Goal: Obtain resource: Download file/media

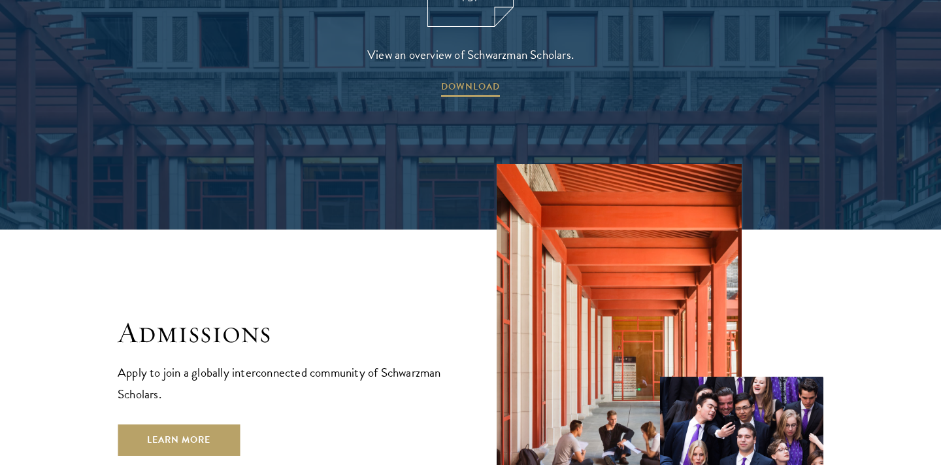
scroll to position [2265, 0]
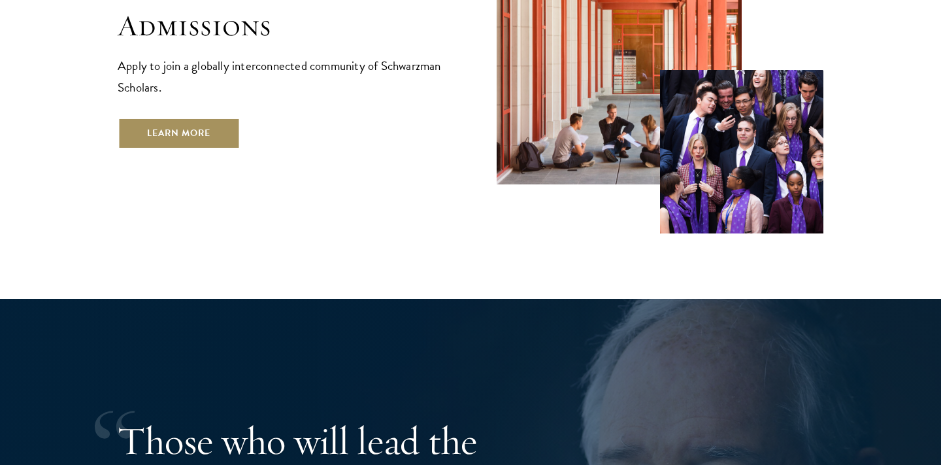
click at [176, 118] on link "Learn More" at bounding box center [179, 133] width 122 height 31
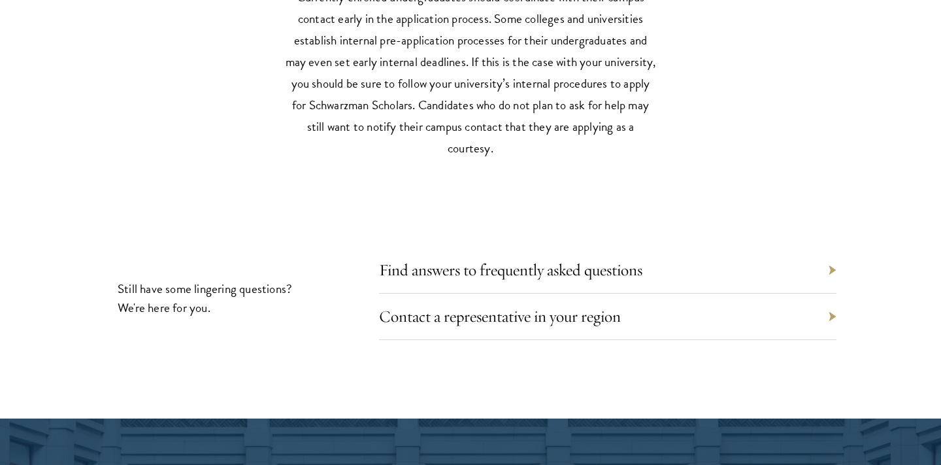
scroll to position [5822, 0]
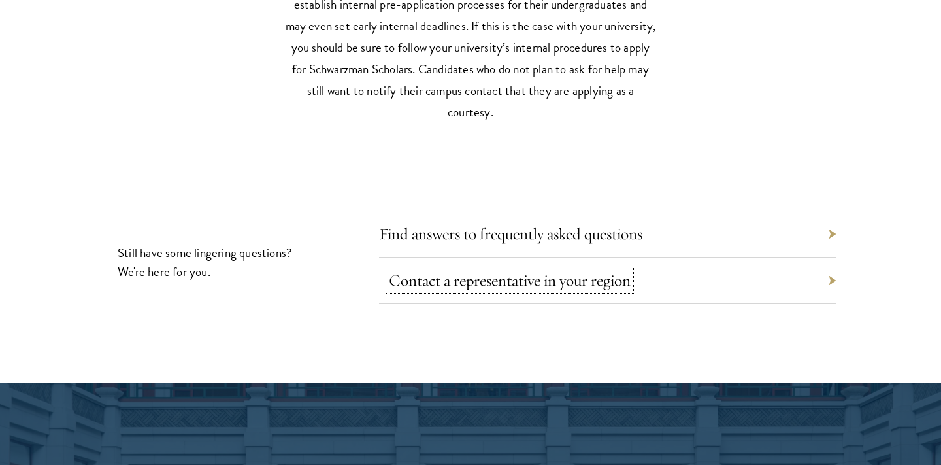
click at [423, 270] on link "Contact a representative in your region" at bounding box center [510, 280] width 242 height 20
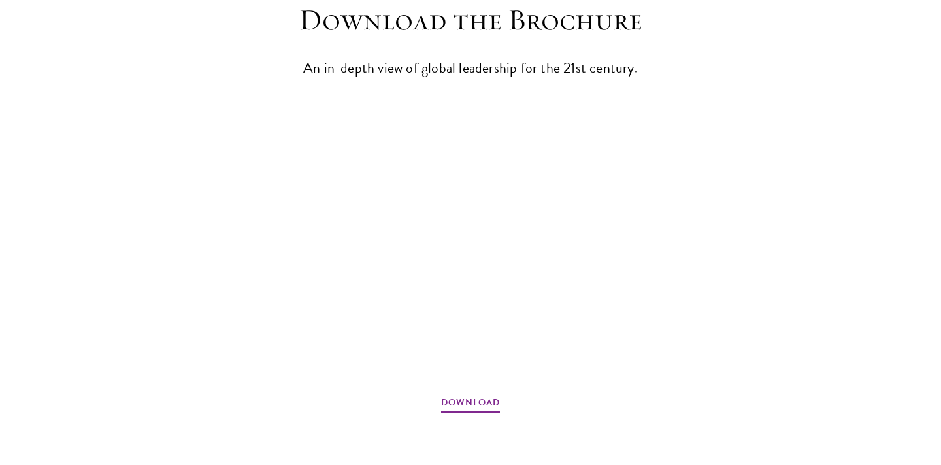
scroll to position [1786, 0]
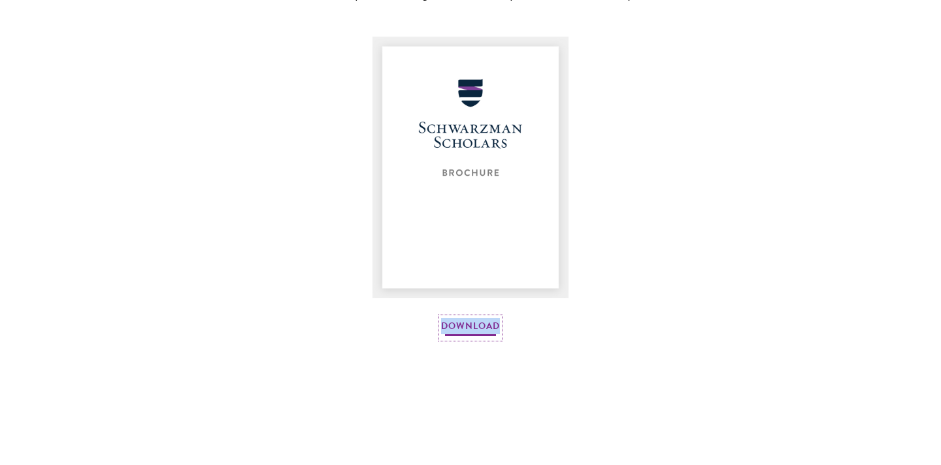
click at [472, 328] on link "Download" at bounding box center [470, 328] width 59 height 20
